Goal: Task Accomplishment & Management: Manage account settings

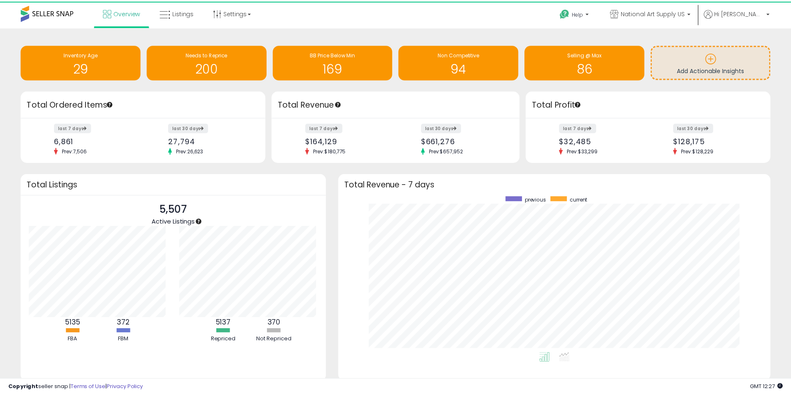
scroll to position [415187, 414928]
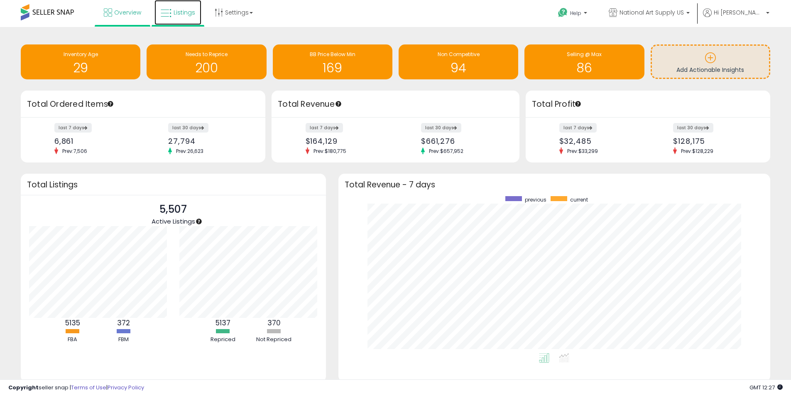
click at [186, 13] on span "Listings" at bounding box center [185, 12] width 22 height 8
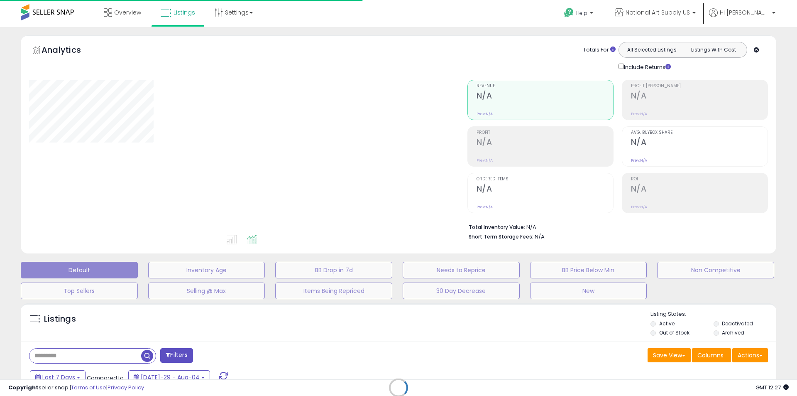
click at [111, 355] on div "Retrieving listings data.." at bounding box center [399, 393] width 768 height 189
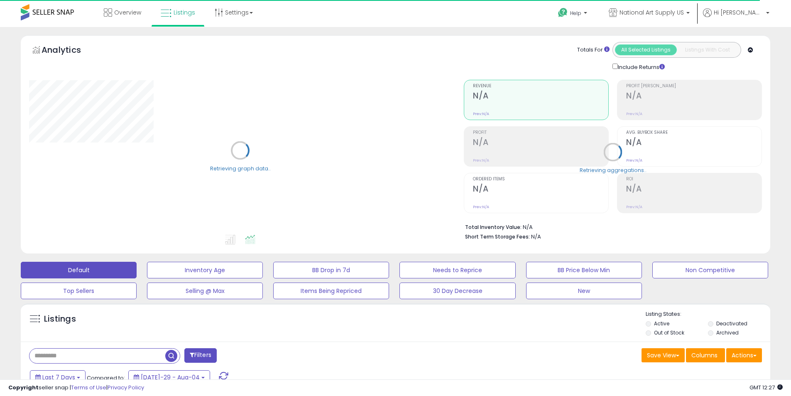
click at [111, 355] on input "text" at bounding box center [97, 355] width 136 height 15
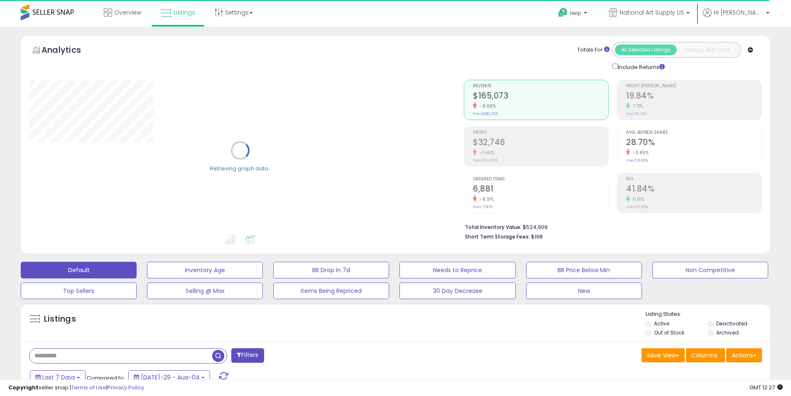
paste input "**********"
type input "**********"
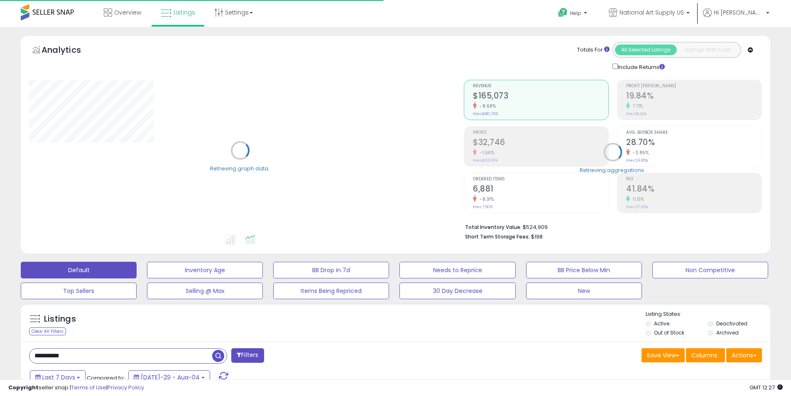
click at [218, 354] on span "button" at bounding box center [218, 356] width 12 height 12
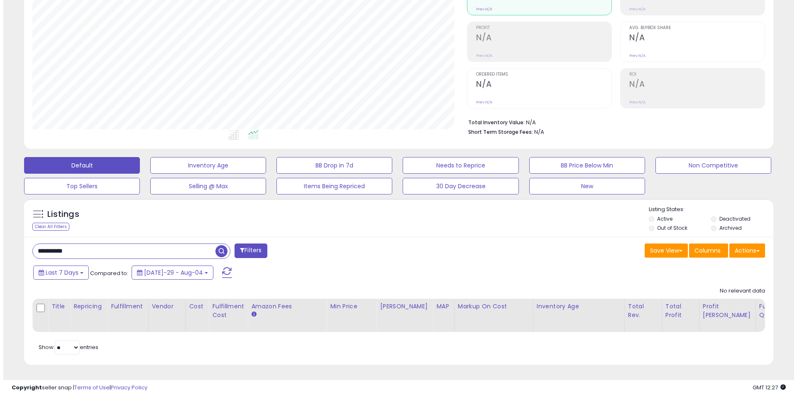
scroll to position [111, 0]
click at [219, 245] on span "button" at bounding box center [218, 251] width 12 height 12
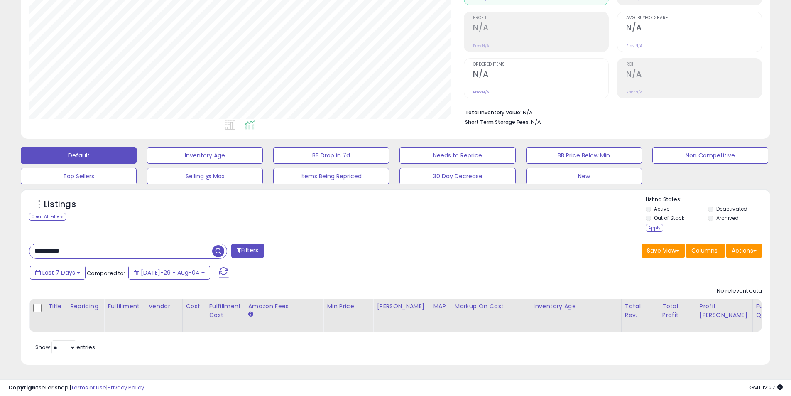
scroll to position [121, 0]
click at [189, 249] on input "**********" at bounding box center [120, 251] width 183 height 15
click at [226, 245] on button "button" at bounding box center [219, 250] width 15 height 12
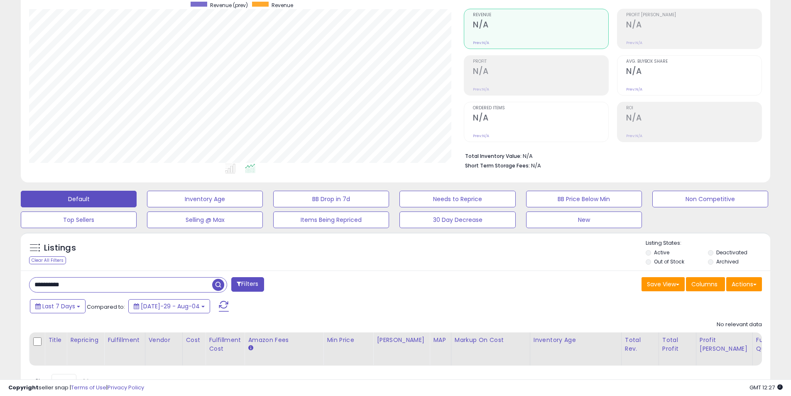
scroll to position [0, 0]
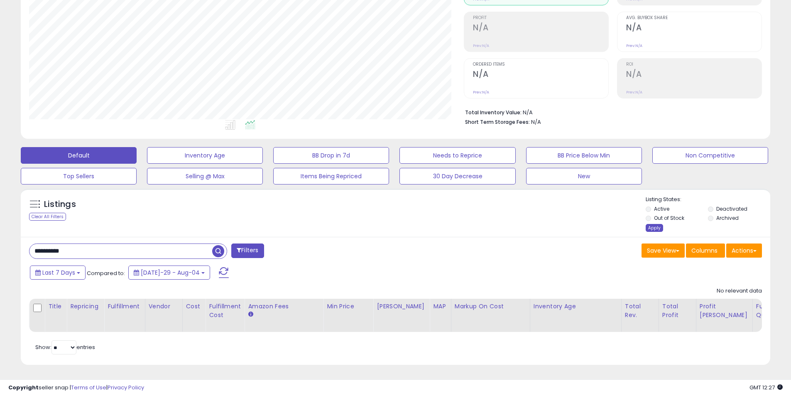
click at [649, 224] on div "Apply" at bounding box center [654, 228] width 17 height 8
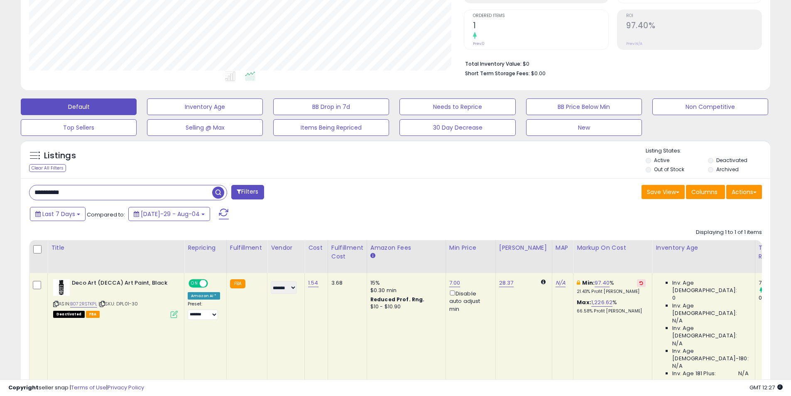
click at [64, 313] on span "Deactivated" at bounding box center [69, 314] width 32 height 7
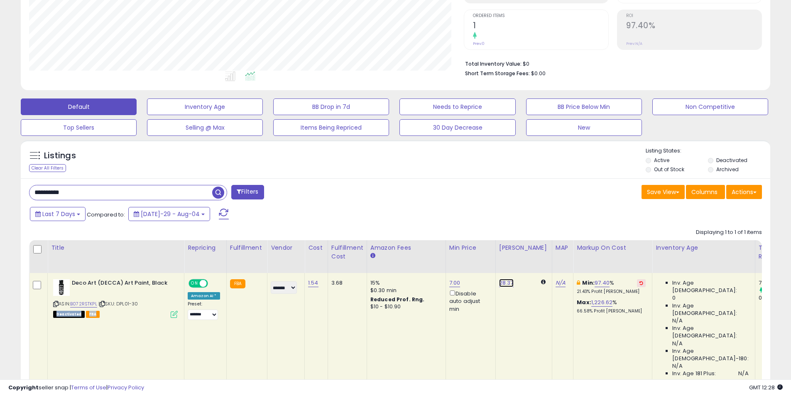
click at [500, 282] on link "28.37" at bounding box center [506, 283] width 15 height 8
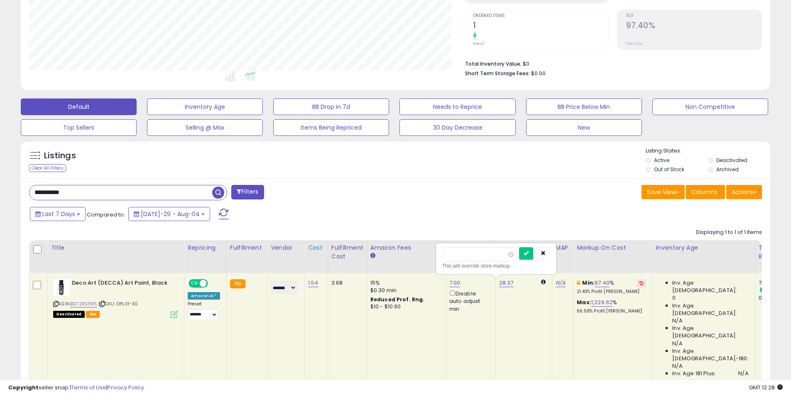
drag, startPoint x: 478, startPoint y: 254, endPoint x: 282, endPoint y: 240, distance: 195.8
click at [302, 243] on table "Title Repricing" at bounding box center [743, 313] width 1428 height 146
type input "*****"
click button "submit" at bounding box center [526, 253] width 14 height 12
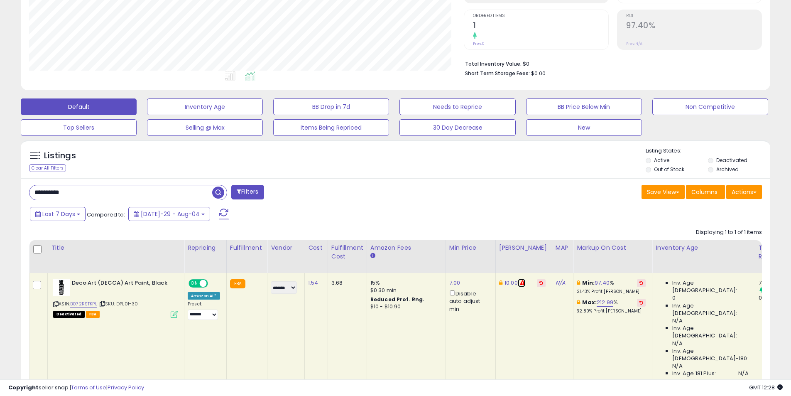
click at [520, 283] on icon at bounding box center [522, 282] width 5 height 5
click at [73, 314] on span "Deactivated" at bounding box center [69, 314] width 32 height 7
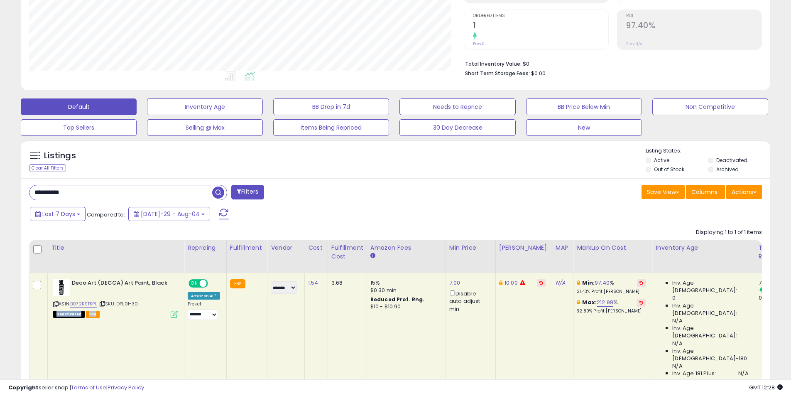
click at [73, 314] on span "Deactivated" at bounding box center [69, 314] width 32 height 7
click at [86, 312] on span "FBA" at bounding box center [93, 314] width 14 height 7
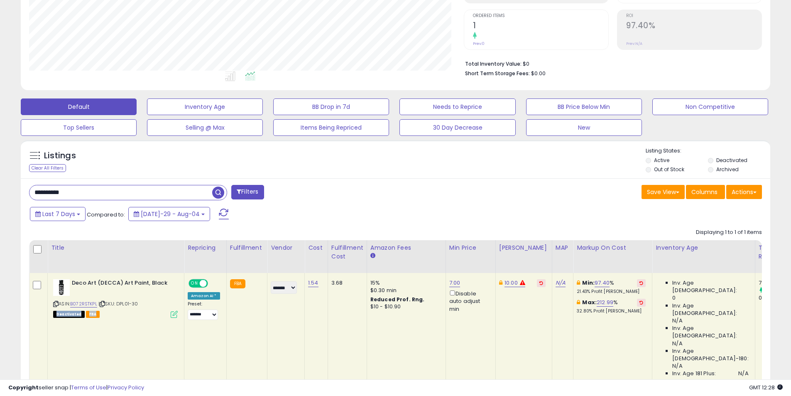
click at [86, 312] on span "FBA" at bounding box center [93, 314] width 14 height 7
click at [55, 310] on div "ASIN: B072RSTKPL | SKU: DPL01-30 Deactivated FBA" at bounding box center [115, 298] width 125 height 38
